Goal: Obtain resource: Download file/media

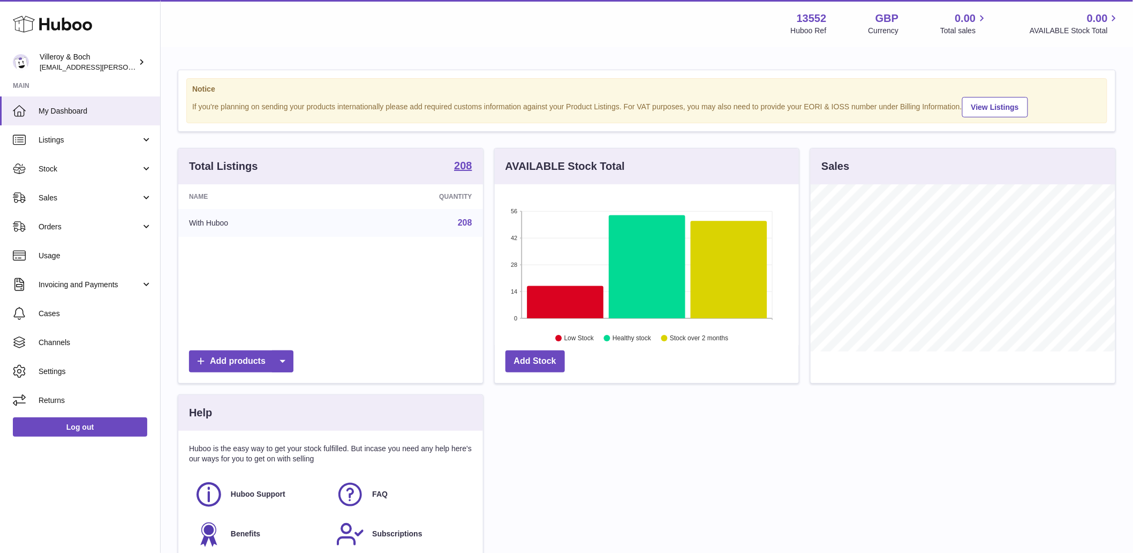
scroll to position [167, 304]
click at [550, 304] on icon at bounding box center [565, 302] width 77 height 33
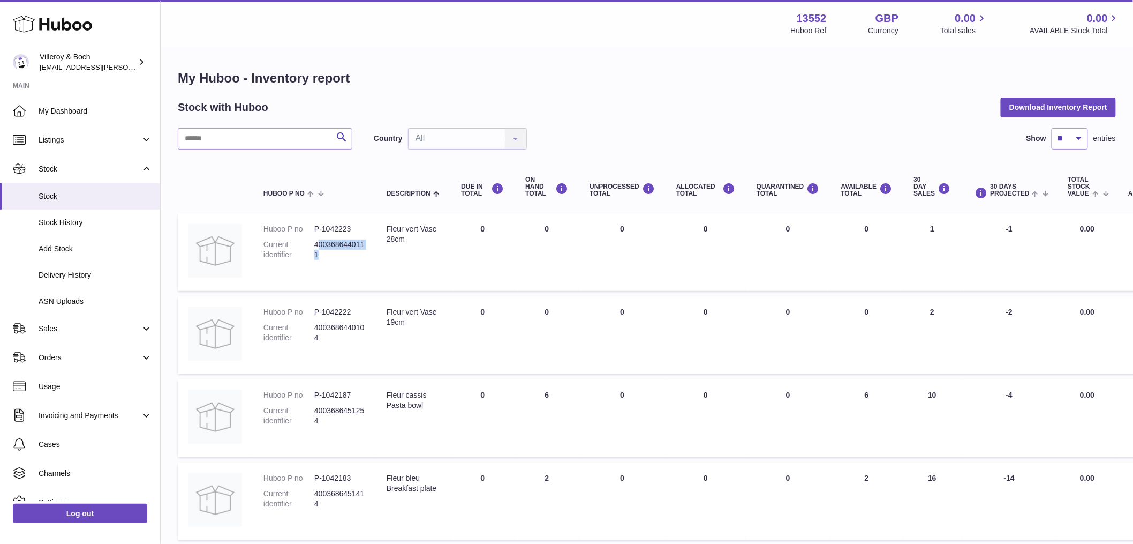
drag, startPoint x: 336, startPoint y: 251, endPoint x: 318, endPoint y: 238, distance: 22.0
click at [319, 238] on dl "Huboo P no P-1042223 Current identifier 4003686440111" at bounding box center [315, 244] width 102 height 41
click at [371, 258] on td "Huboo P no P-1042223 Current identifier 4003686440111" at bounding box center [314, 252] width 123 height 78
click at [1052, 109] on button "Download Inventory Report" at bounding box center [1058, 106] width 115 height 19
